Goal: Transaction & Acquisition: Book appointment/travel/reservation

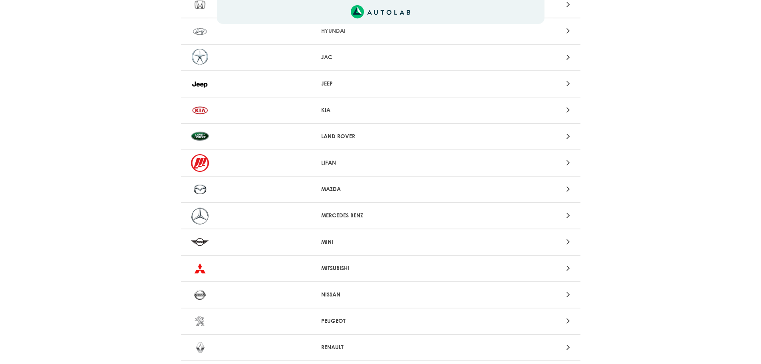
scroll to position [519, 0]
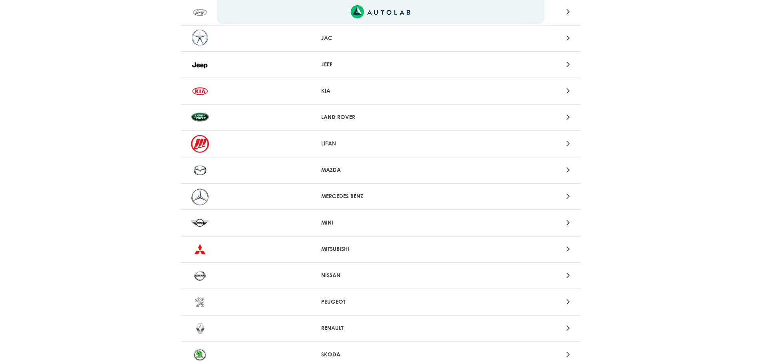
click at [328, 277] on p "NISSAN" at bounding box center [380, 275] width 119 height 8
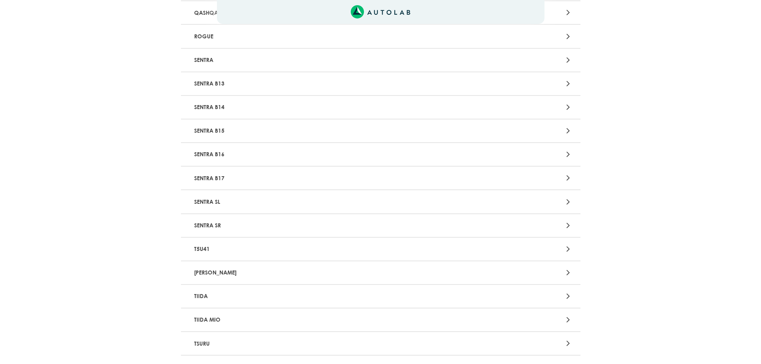
scroll to position [759, 0]
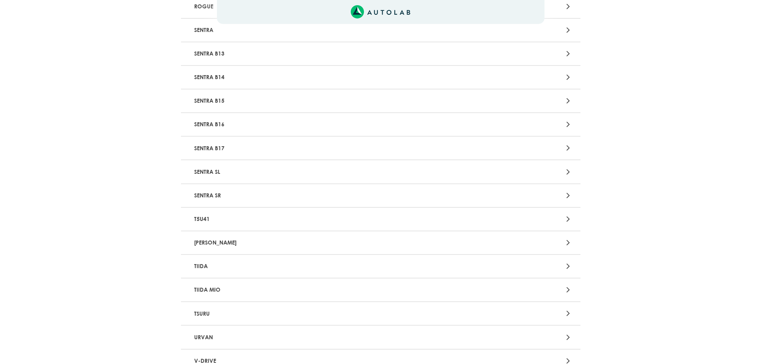
click at [356, 261] on p "TIIDA" at bounding box center [315, 266] width 249 height 15
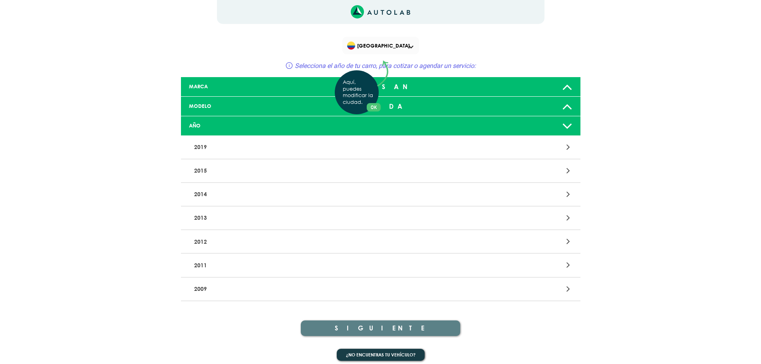
click at [280, 266] on div "Aquí, puedes modificar la ciudad. OK .aex,.bex{fill:none!important;stroke:#50c4…" at bounding box center [380, 182] width 761 height 364
click at [567, 267] on icon at bounding box center [569, 265] width 4 height 10
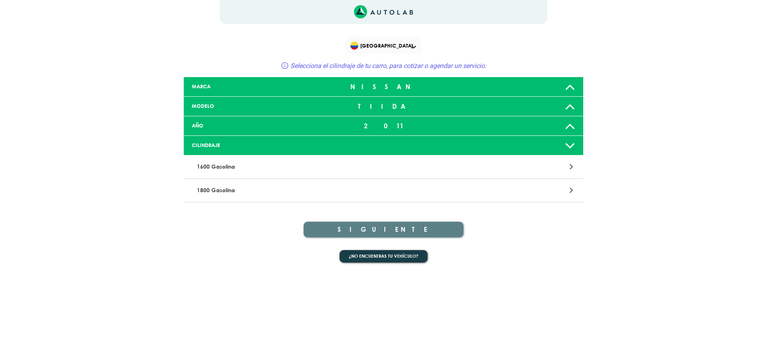
click at [572, 190] on icon at bounding box center [572, 190] width 4 height 10
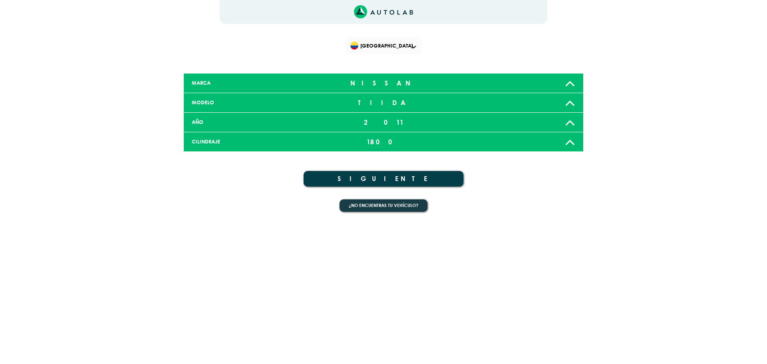
click at [423, 179] on button "SIGUIENTE" at bounding box center [384, 179] width 160 height 16
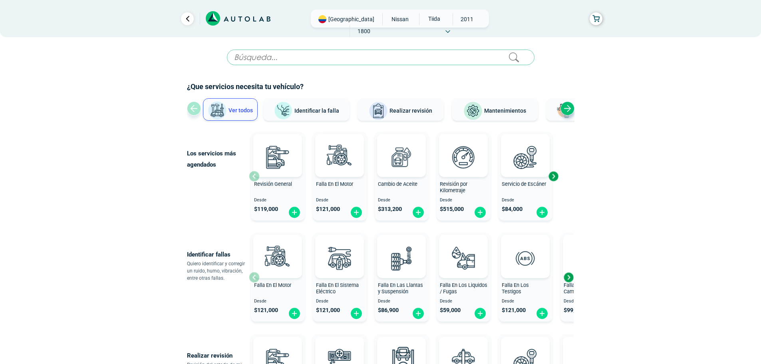
click at [569, 109] on div "Next slide" at bounding box center [568, 108] width 14 height 14
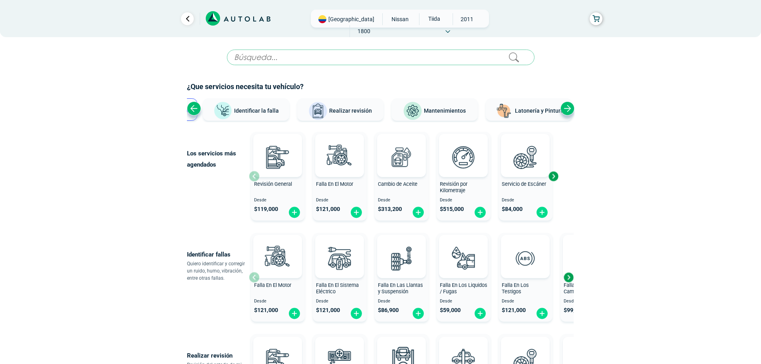
click at [569, 109] on div "Next slide" at bounding box center [568, 108] width 14 height 14
click at [569, 109] on div "Ver todos Identificar la falla Realizar revisión Mantenimientos Latonería y Pin…" at bounding box center [381, 110] width 388 height 24
click at [554, 177] on div "Next slide" at bounding box center [553, 176] width 12 height 12
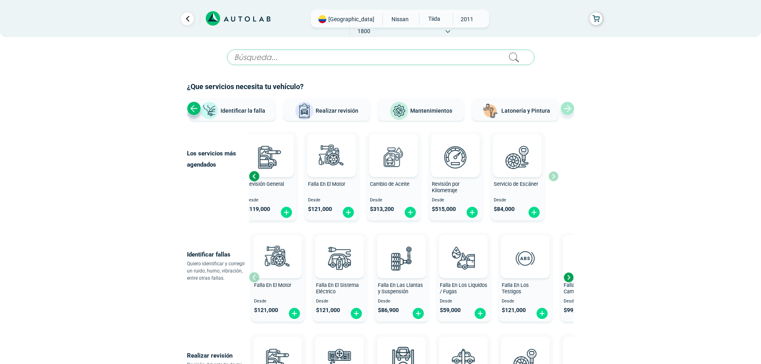
click at [554, 177] on div "Revisión General Desde $ 119,000 Falla En El Motor Desde $ 121,000 Cambio de Ac…" at bounding box center [404, 176] width 310 height 95
click at [281, 57] on input "text" at bounding box center [381, 58] width 308 height 16
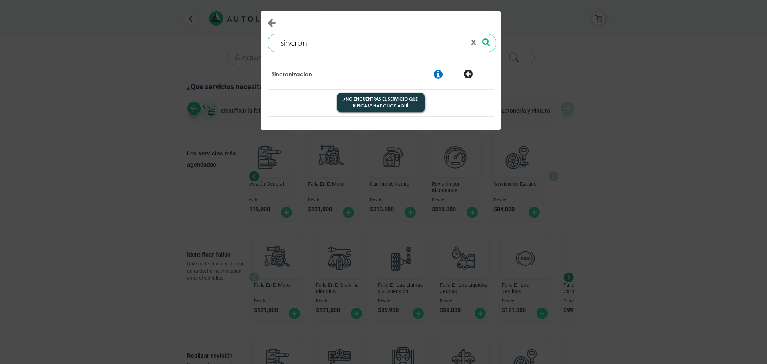
type input "sincroni"
click at [286, 77] on p "Sincronizacion" at bounding box center [292, 74] width 40 height 8
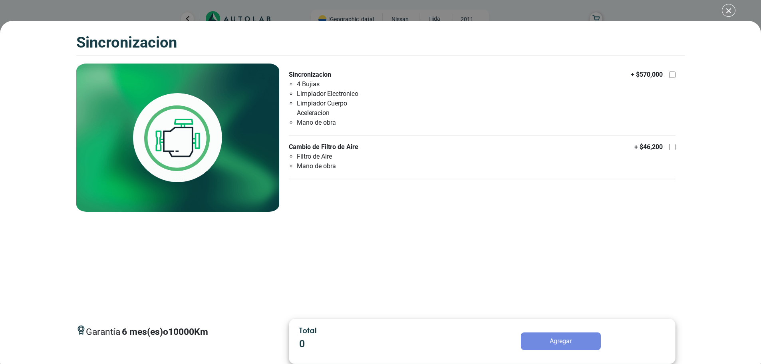
click at [729, 10] on div "SINCRONIZACION SINCRONIZACION Garantía 6 10000 Km" at bounding box center [380, 182] width 761 height 364
